Goal: Check status: Check status

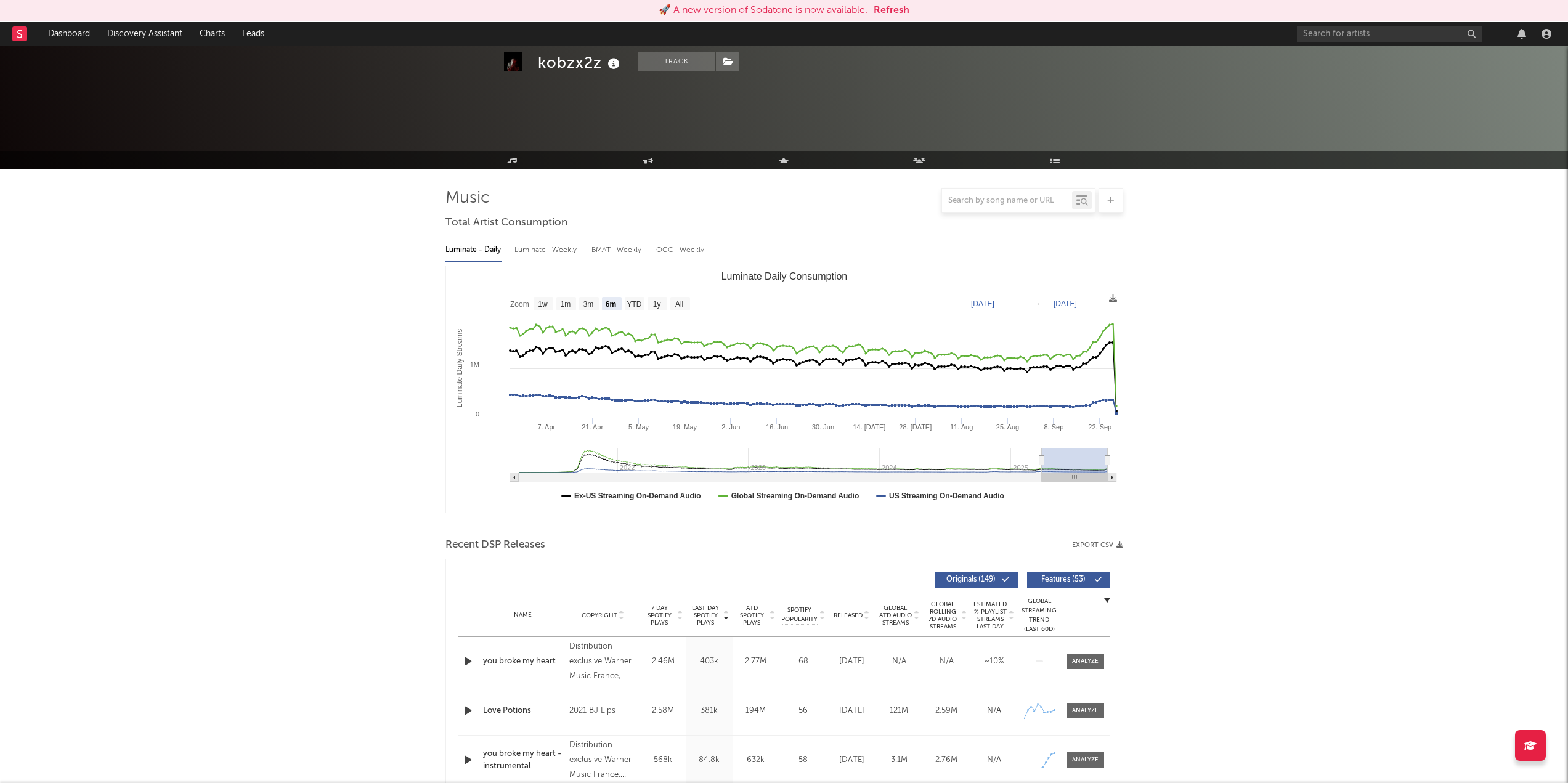
select select "6m"
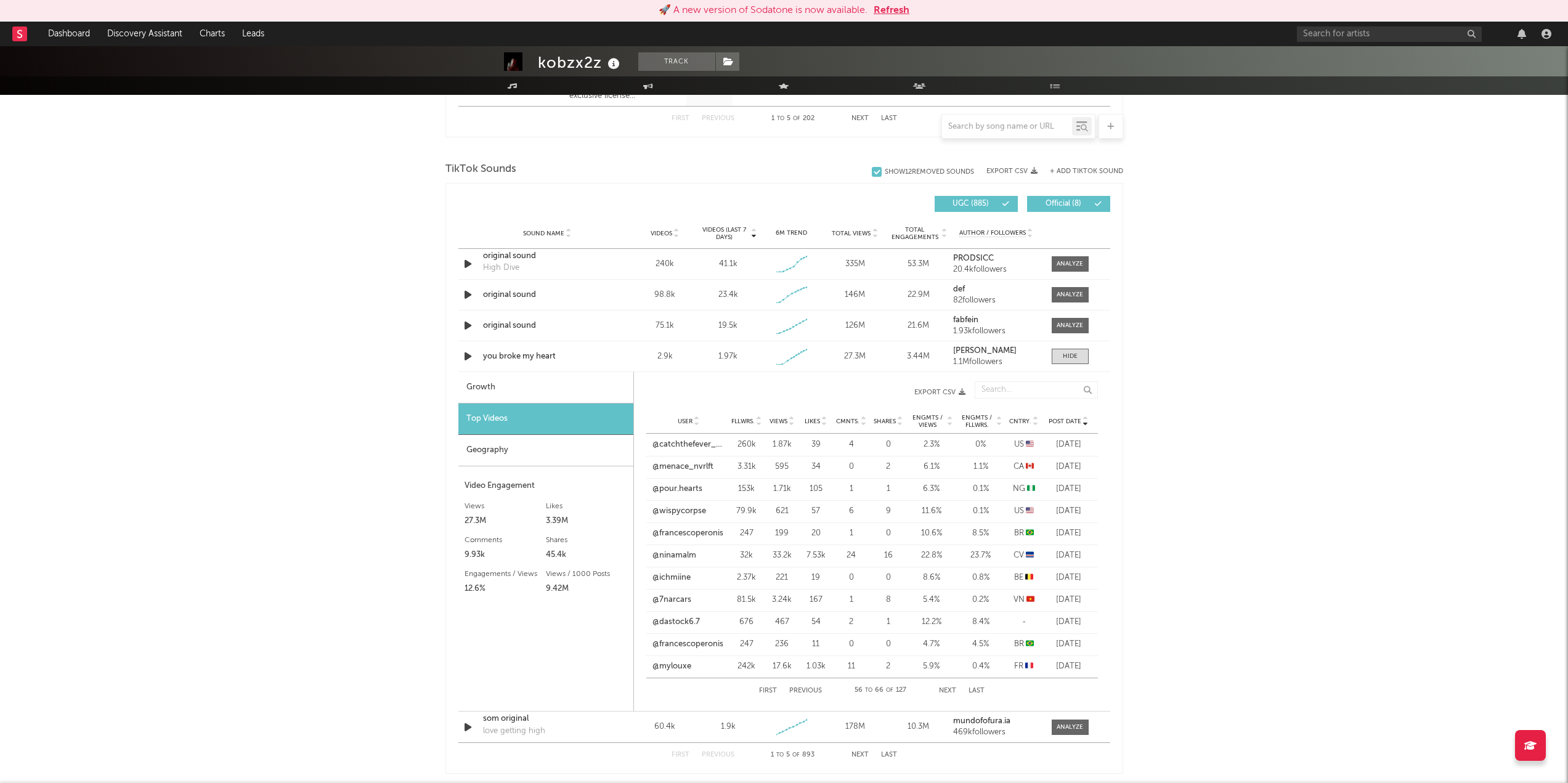
click at [903, 8] on button "Refresh" at bounding box center [891, 10] width 36 height 14
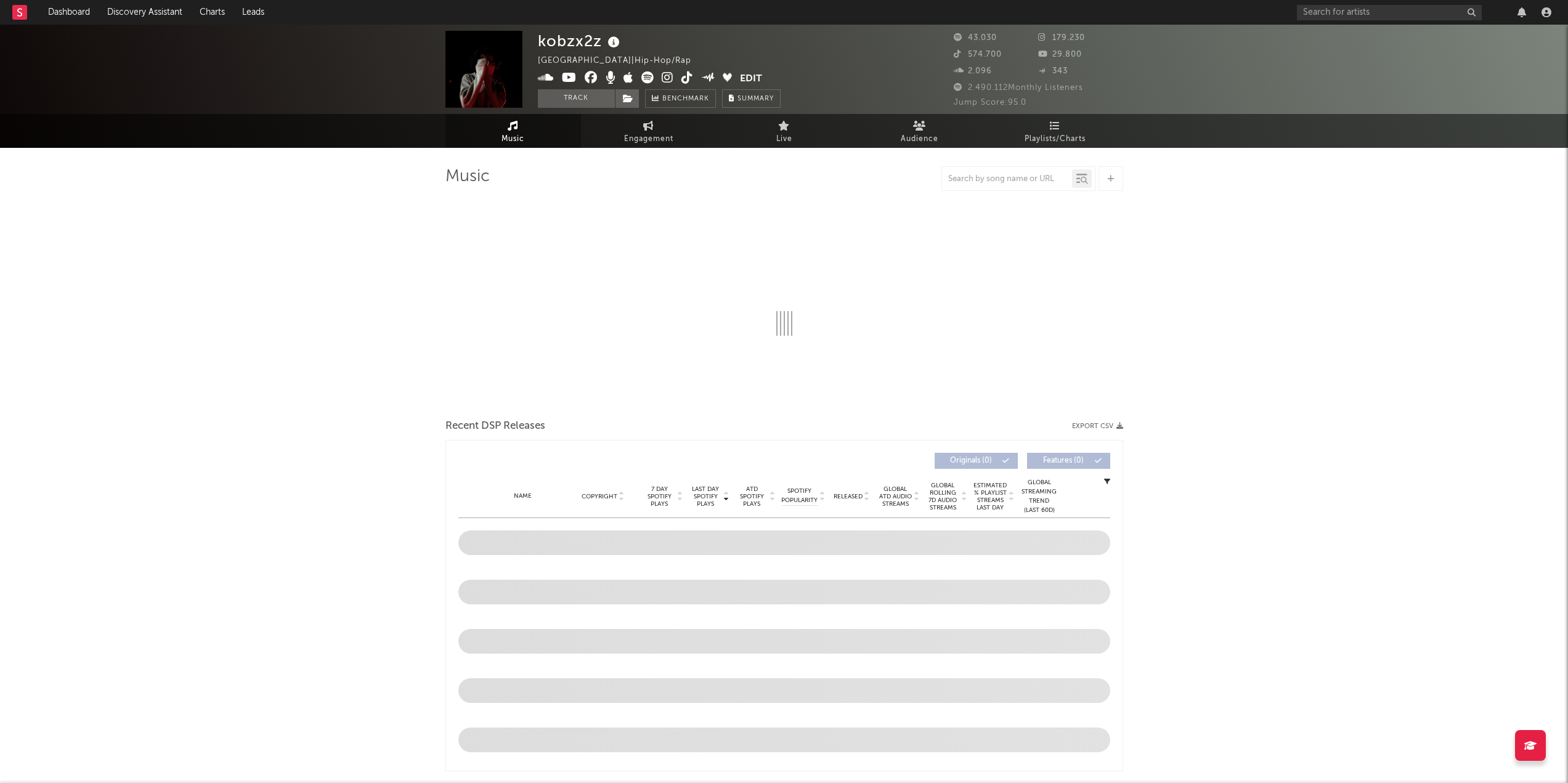
select select "6m"
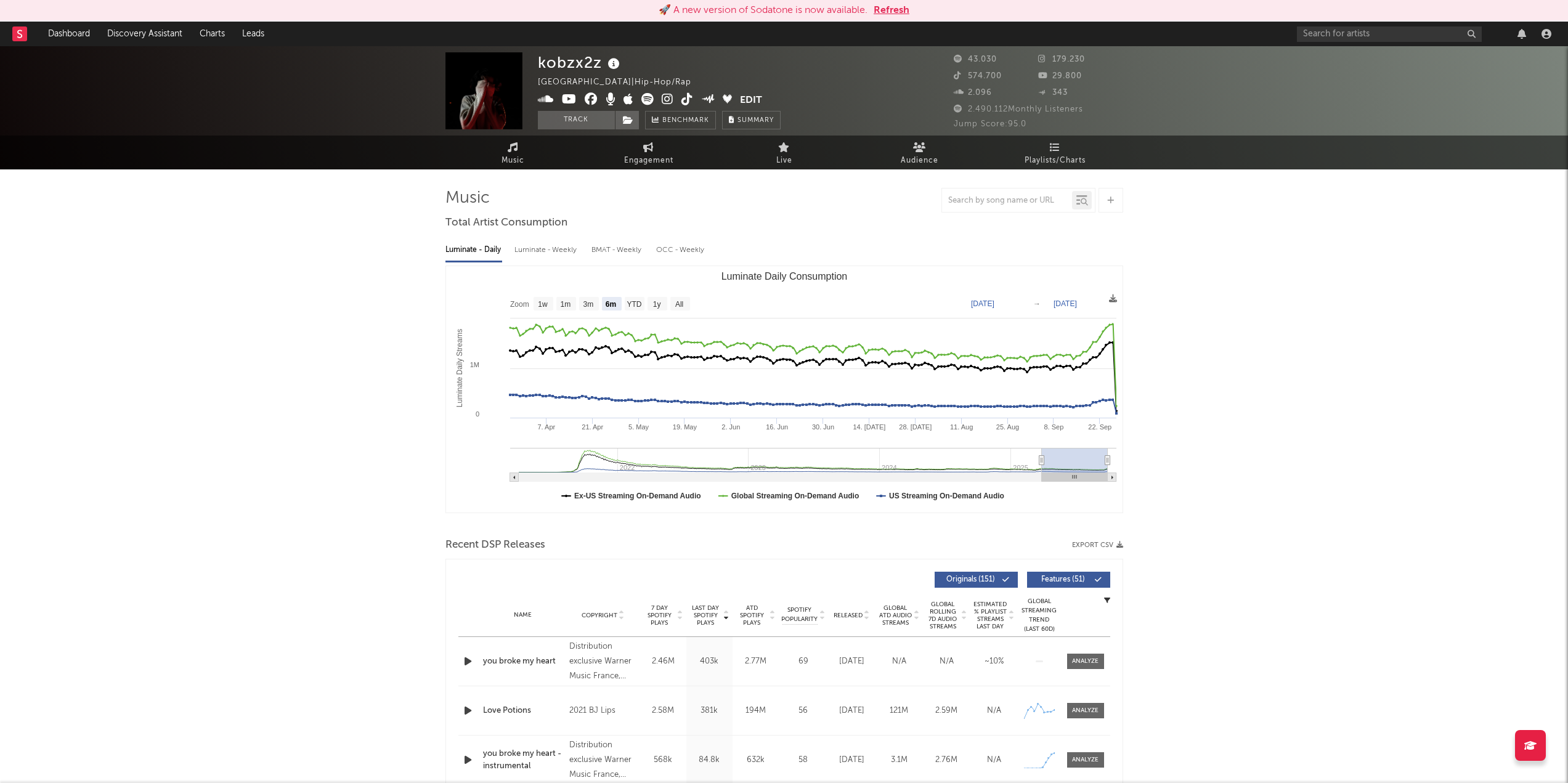
click at [126, 138] on div "Music Engagement Live Audience Playlists/Charts" at bounding box center [784, 152] width 1568 height 34
click at [64, 31] on link "Dashboard" at bounding box center [69, 33] width 59 height 25
